Goal: Navigation & Orientation: Find specific page/section

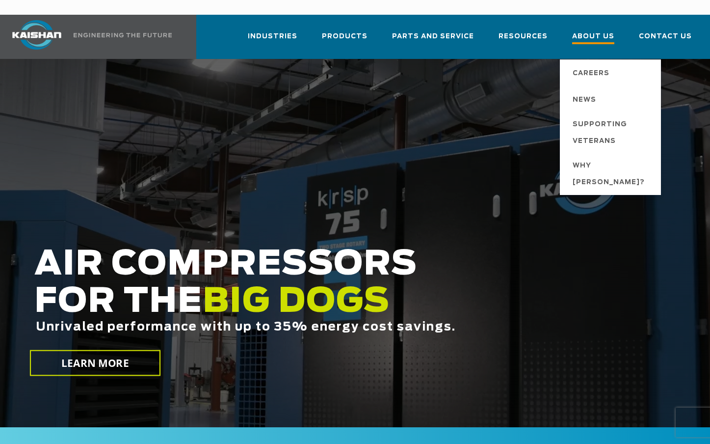
click at [604, 31] on span "About Us" at bounding box center [593, 37] width 42 height 13
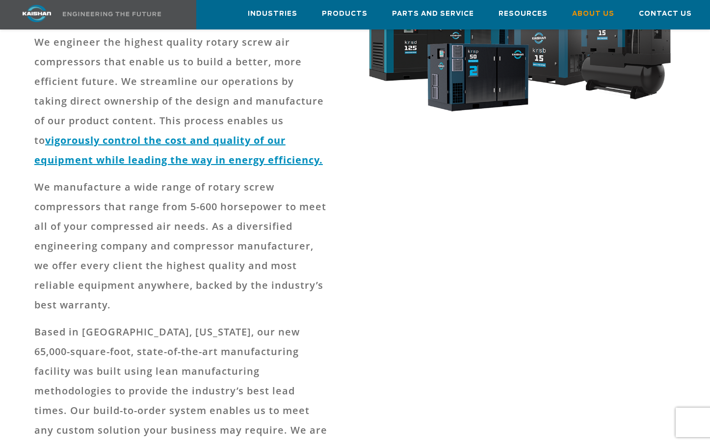
scroll to position [295, 0]
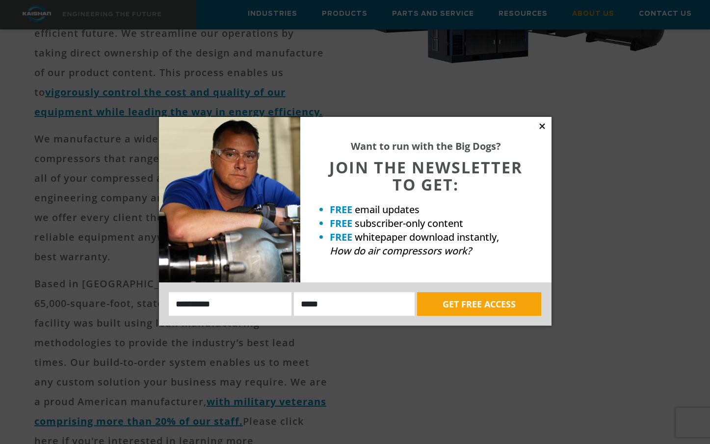
click at [544, 122] on icon at bounding box center [542, 126] width 9 height 9
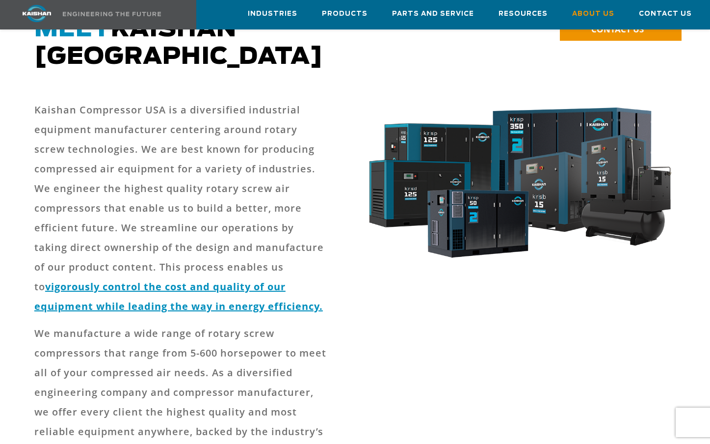
scroll to position [0, 0]
